Goal: Find specific page/section: Find specific page/section

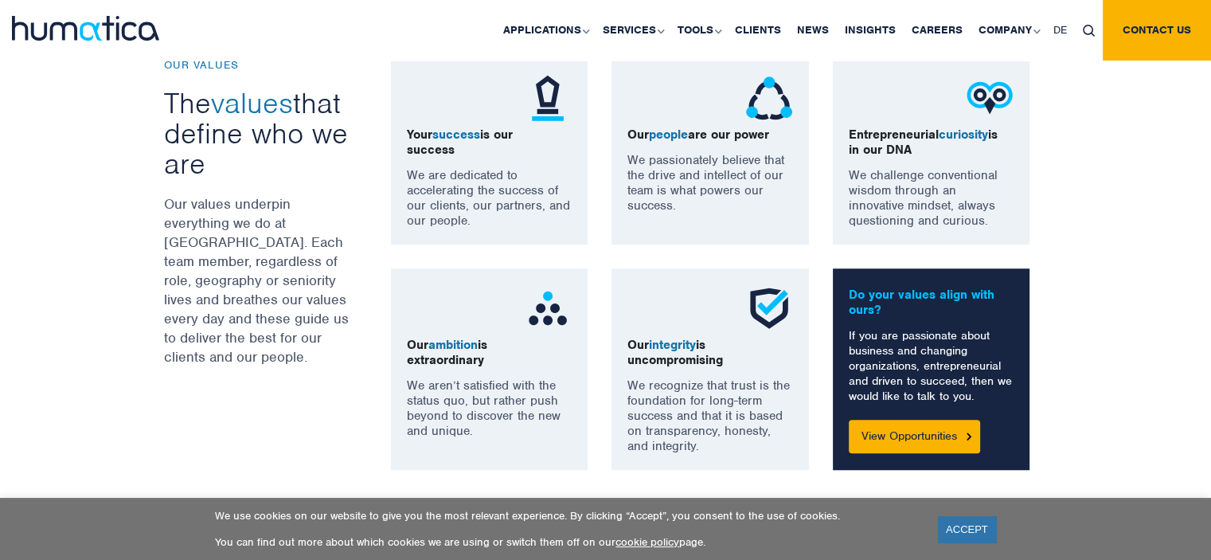
scroll to position [1185, 0]
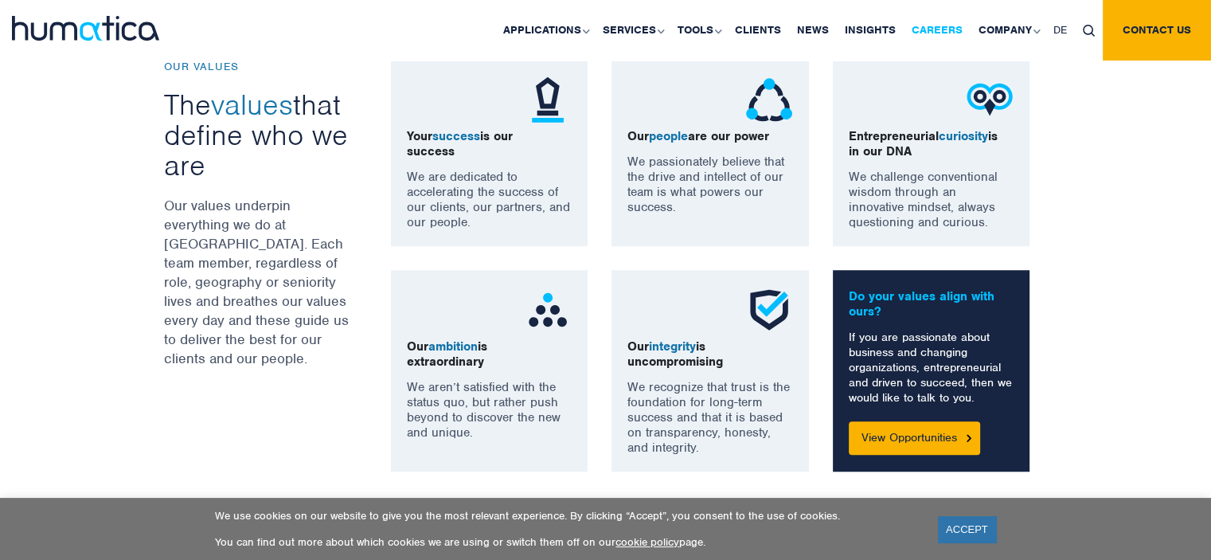
click at [930, 36] on link "Careers" at bounding box center [937, 30] width 67 height 61
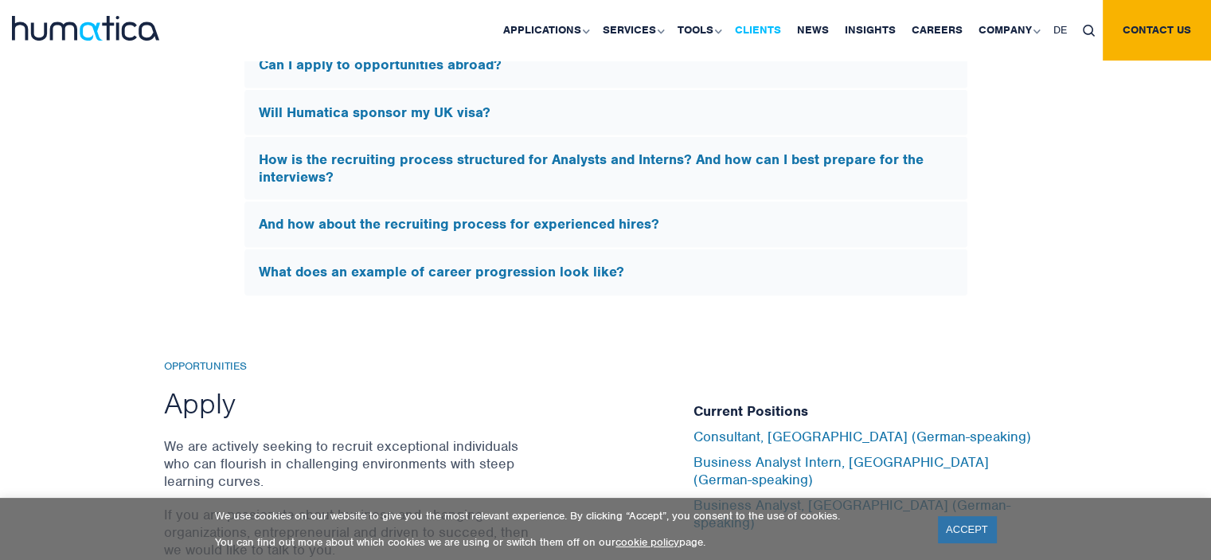
scroll to position [5028, 0]
